Goal: Information Seeking & Learning: Check status

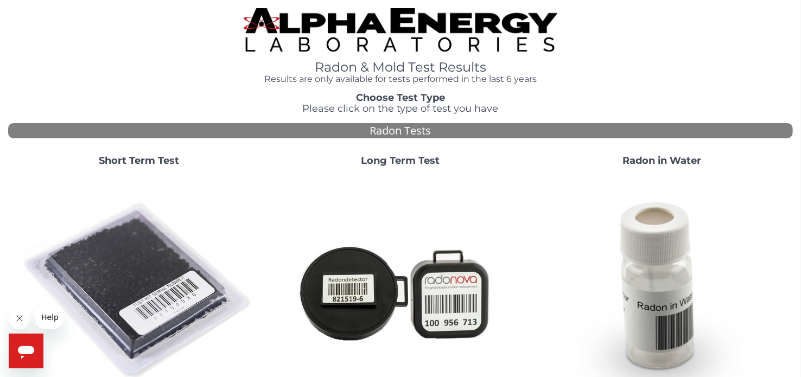
click at [147, 160] on strong "Short Term Test" at bounding box center [139, 161] width 80 height 12
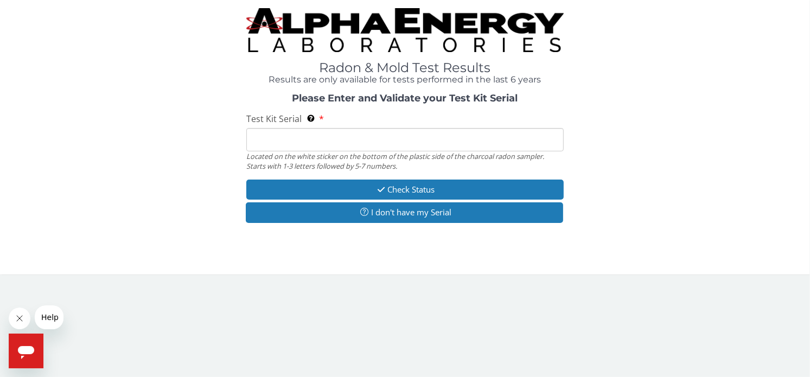
click at [252, 132] on input "Test Kit Serial Located on the white sticker on the bottom of the plastic side …" at bounding box center [404, 139] width 317 height 23
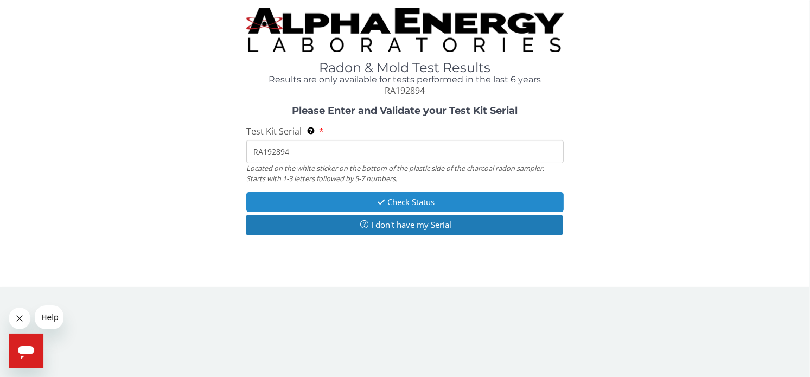
type input "RA192894"
click at [303, 200] on button "Check Status" at bounding box center [404, 202] width 317 height 20
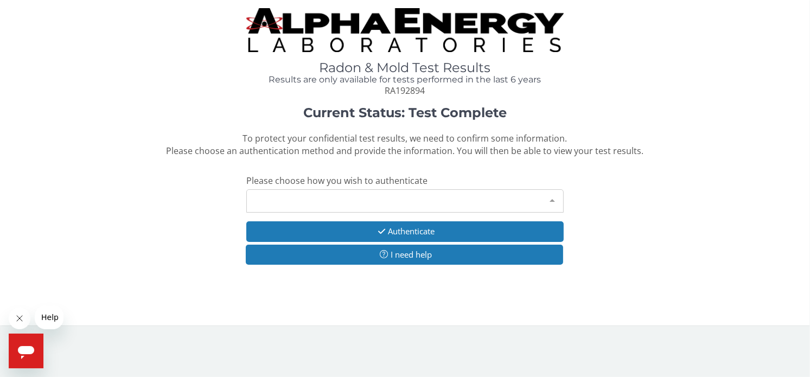
click at [254, 201] on div "Please make a selection" at bounding box center [404, 200] width 317 height 23
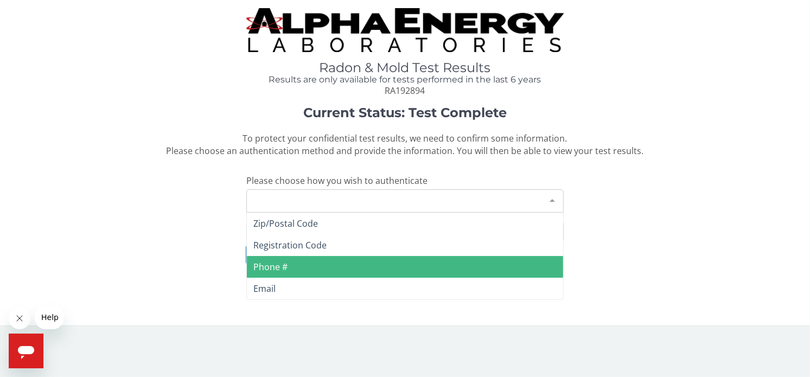
click at [268, 263] on span "Phone #" at bounding box center [270, 267] width 34 height 12
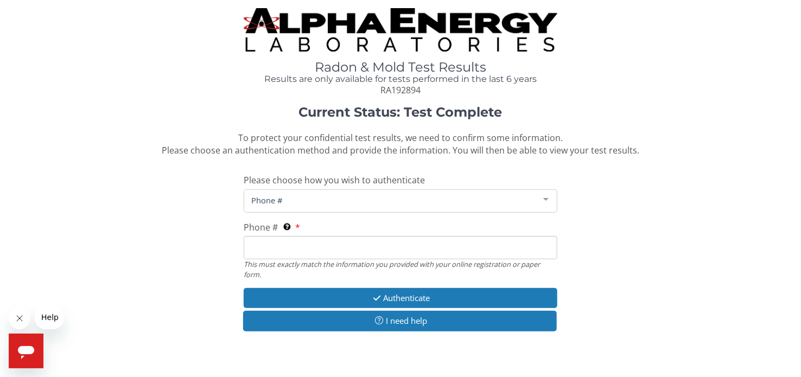
click at [247, 243] on input "Phone # This must exactly match the information you provided with your online r…" at bounding box center [401, 247] width 314 height 23
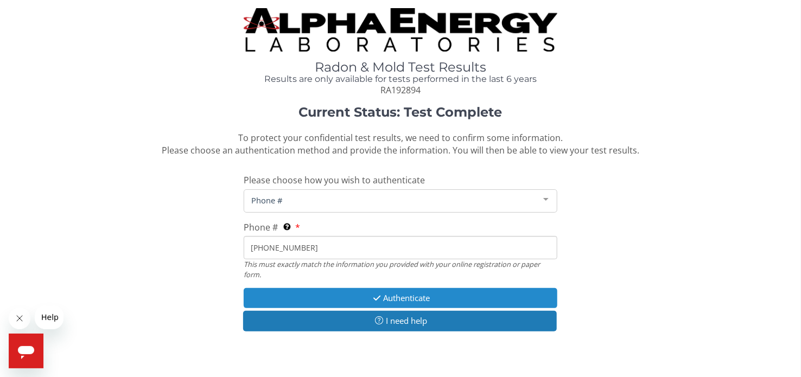
type input "[PHONE_NUMBER]"
click at [330, 293] on button "Authenticate" at bounding box center [401, 298] width 314 height 20
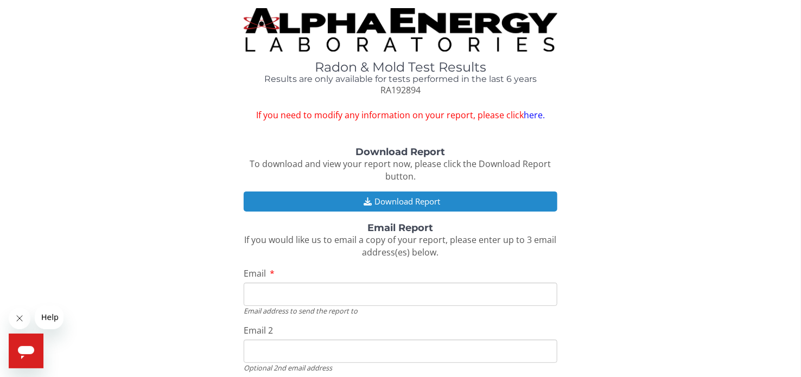
click at [361, 201] on icon "button" at bounding box center [368, 202] width 14 height 8
